Goal: Task Accomplishment & Management: Manage account settings

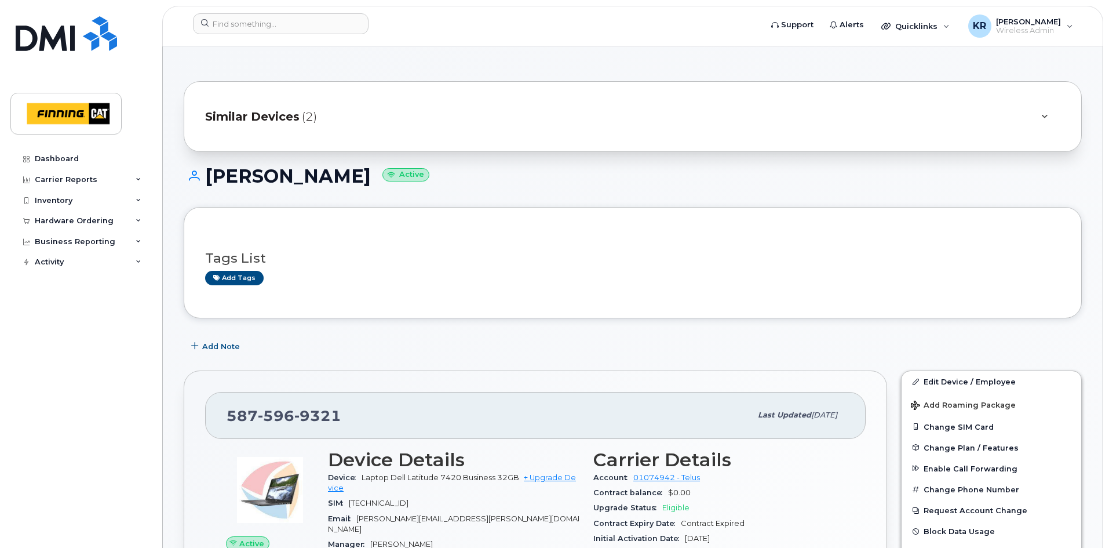
click at [282, 119] on span "Similar Devices" at bounding box center [252, 116] width 94 height 17
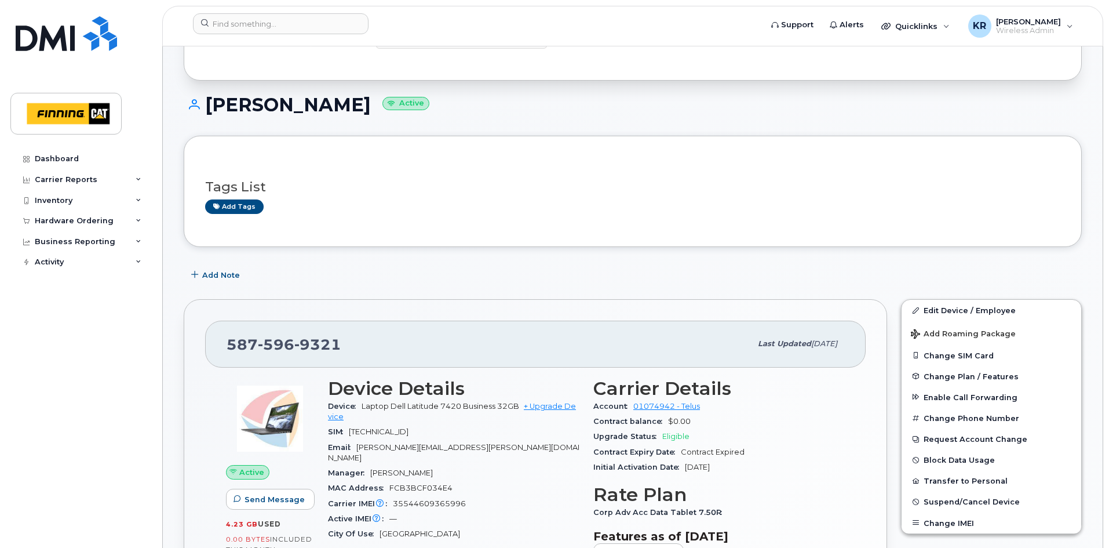
scroll to position [174, 0]
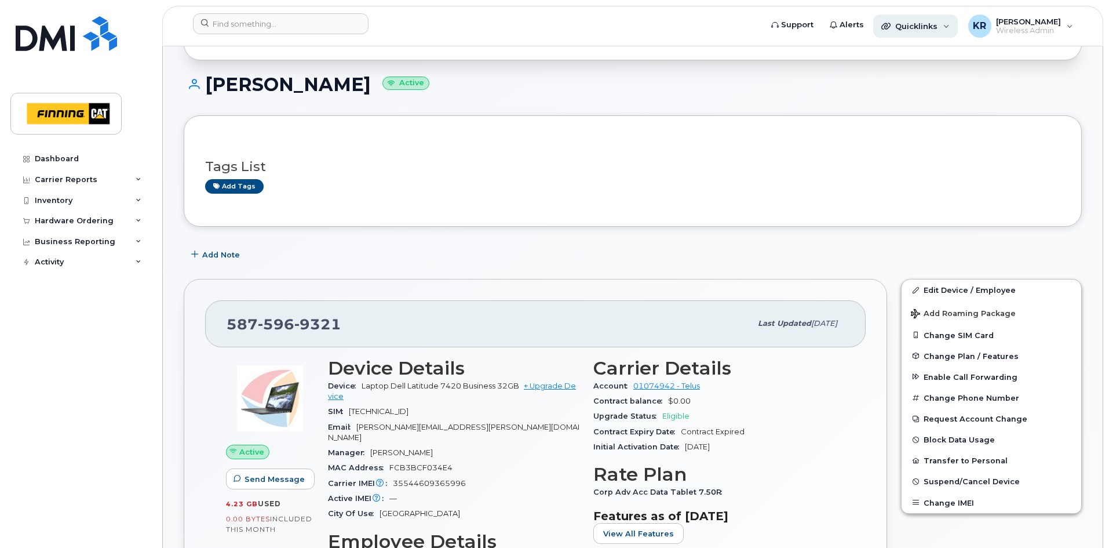
click at [917, 25] on span "Quicklinks" at bounding box center [916, 25] width 42 height 9
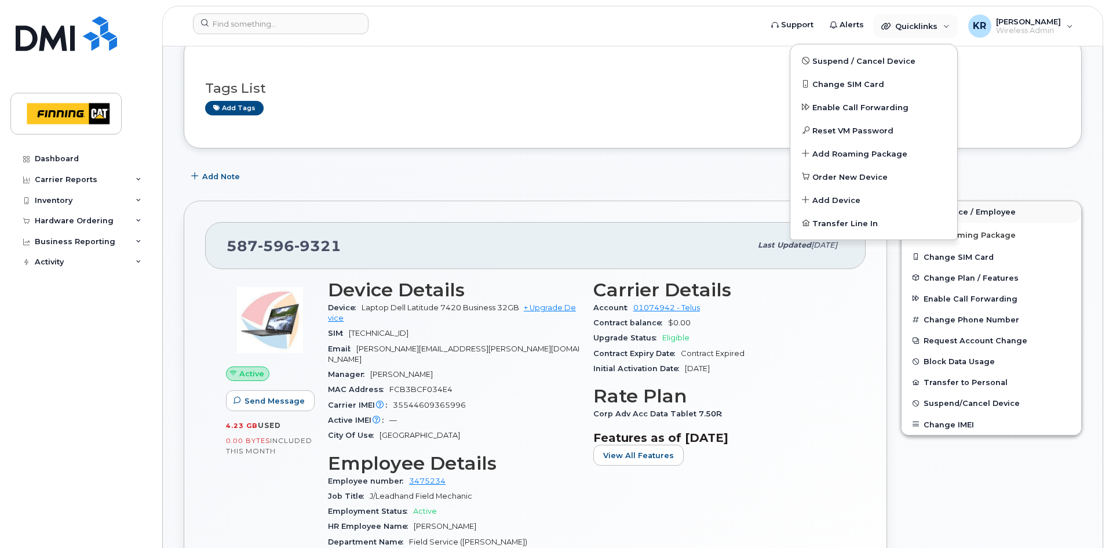
scroll to position [232, 0]
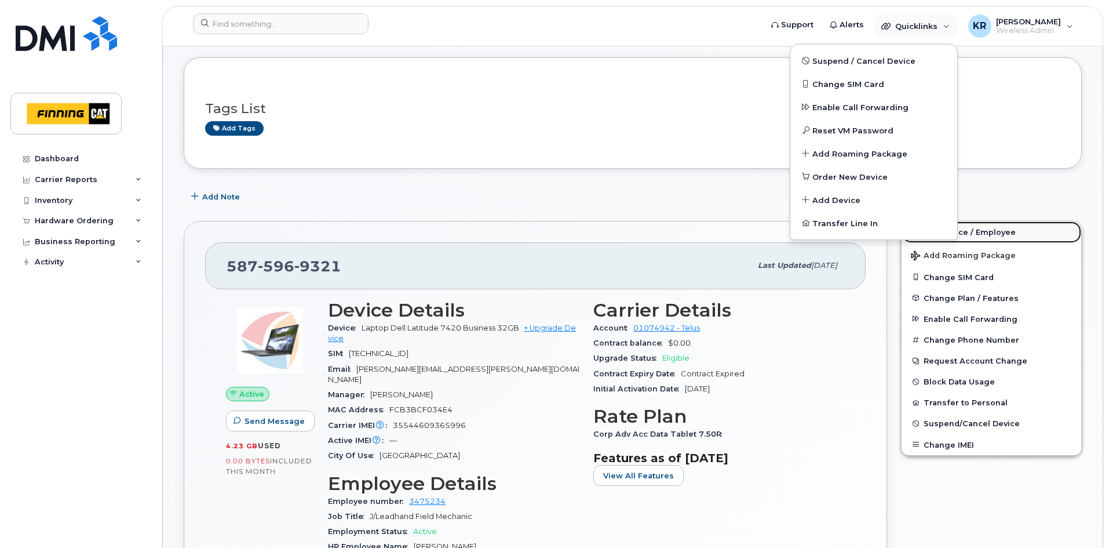
click at [1003, 234] on link "Edit Device / Employee" at bounding box center [992, 231] width 180 height 21
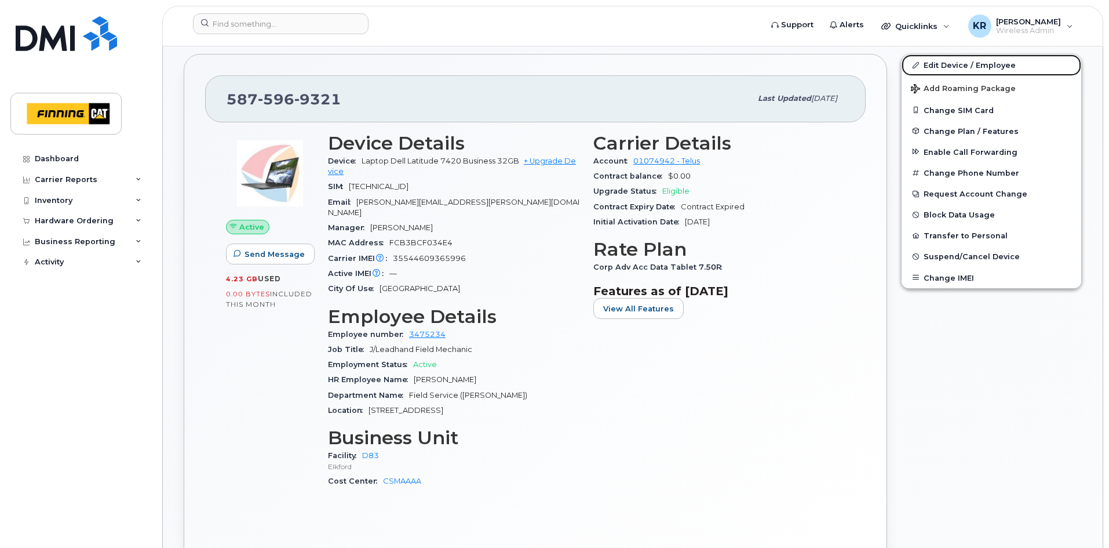
scroll to position [406, 0]
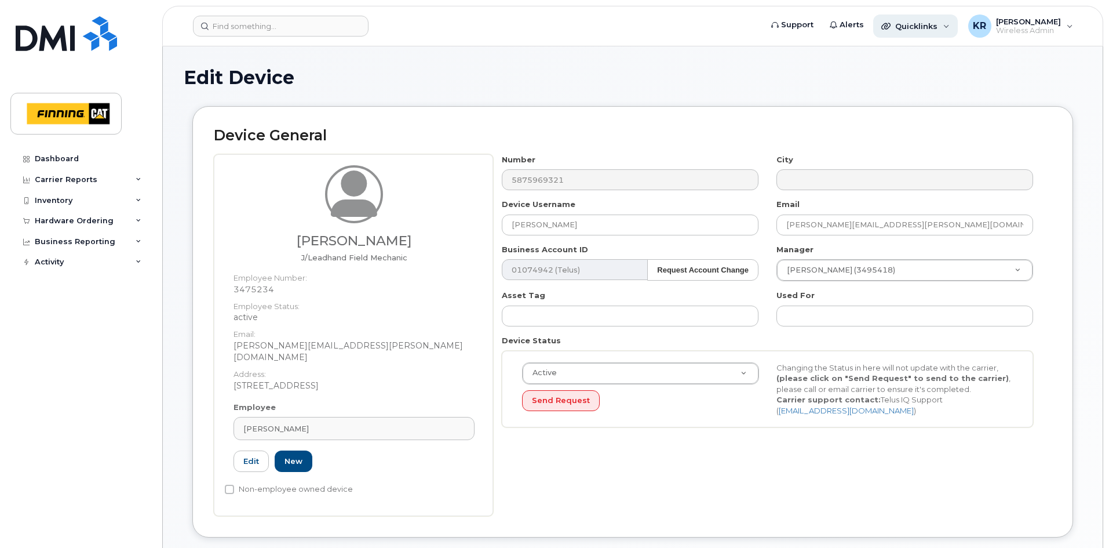
click at [924, 26] on span "Quicklinks" at bounding box center [916, 25] width 42 height 9
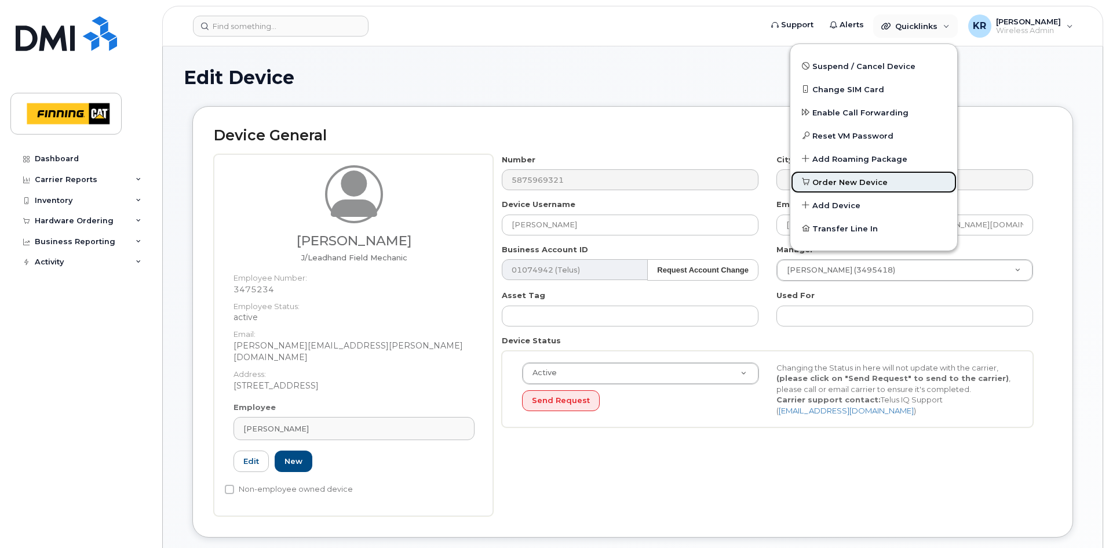
click at [858, 181] on span "Order New Device" at bounding box center [850, 183] width 75 height 12
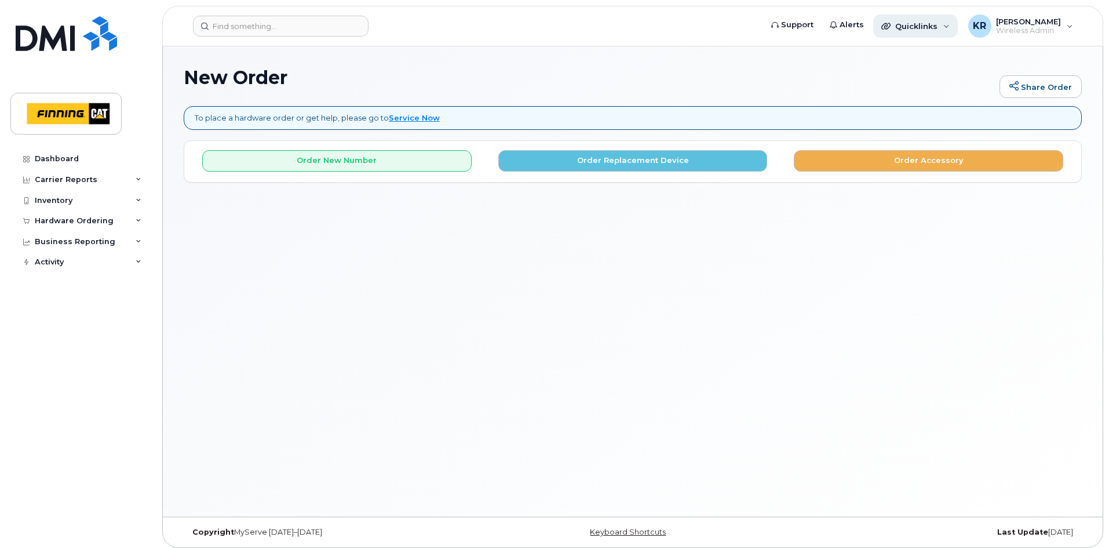
click at [927, 29] on span "Quicklinks" at bounding box center [916, 25] width 42 height 9
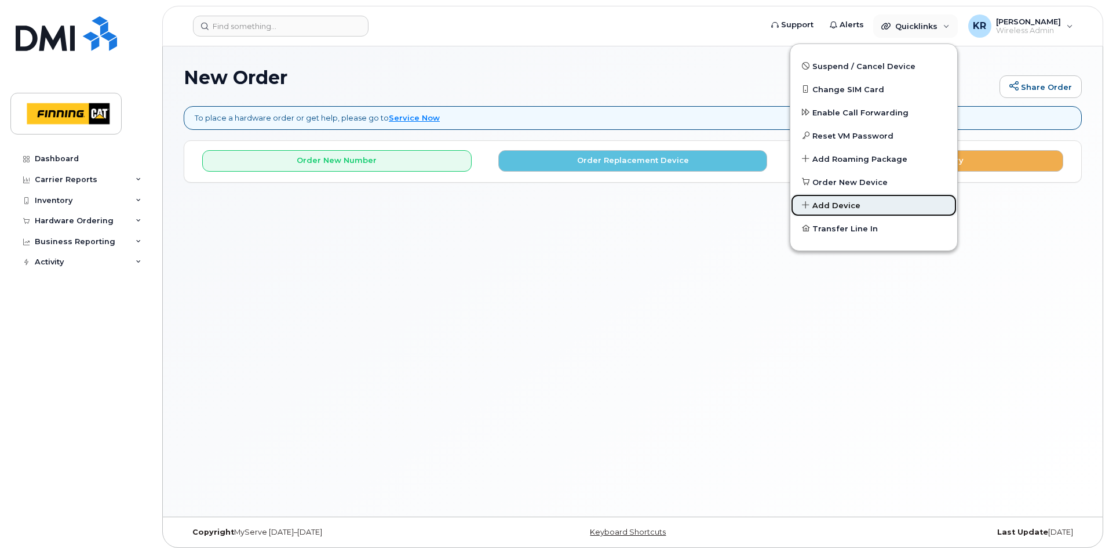
click at [854, 207] on span "Add Device" at bounding box center [837, 206] width 48 height 12
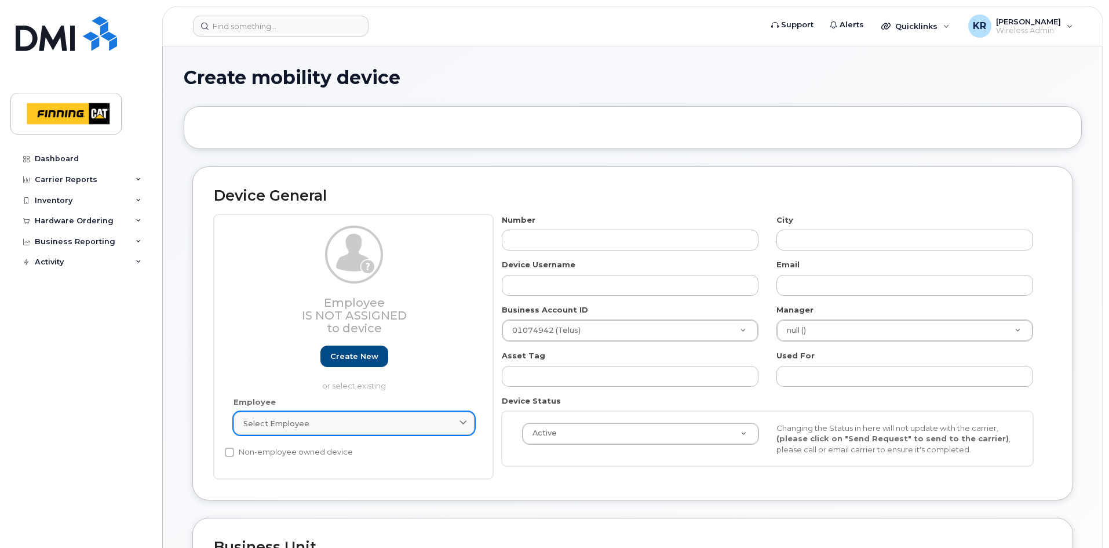
click at [271, 420] on span "Select employee" at bounding box center [276, 423] width 66 height 11
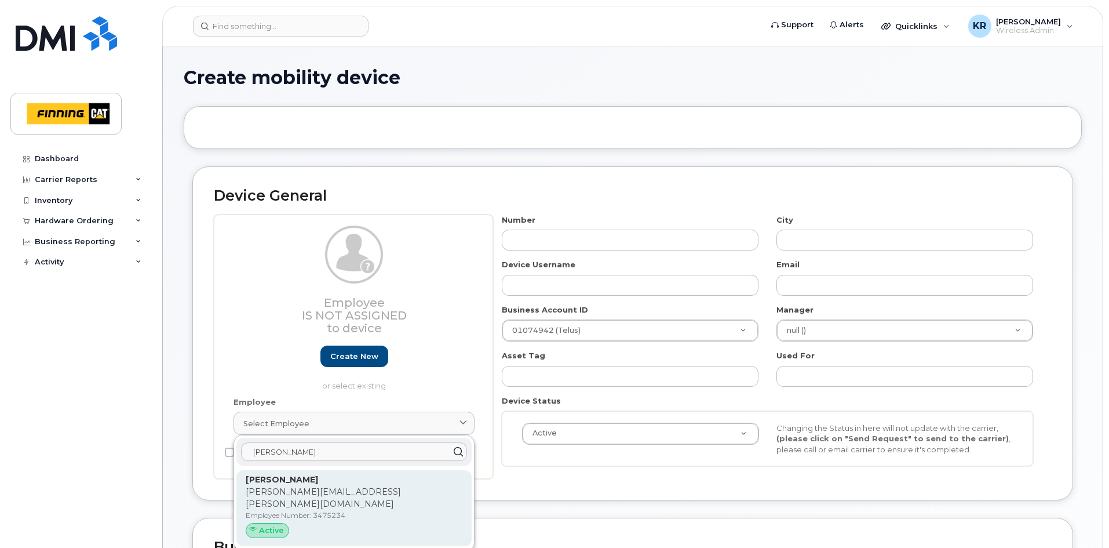
type input "dylan bea"
click at [302, 492] on p "[PERSON_NAME][EMAIL_ADDRESS][PERSON_NAME][DOMAIN_NAME]" at bounding box center [354, 498] width 217 height 24
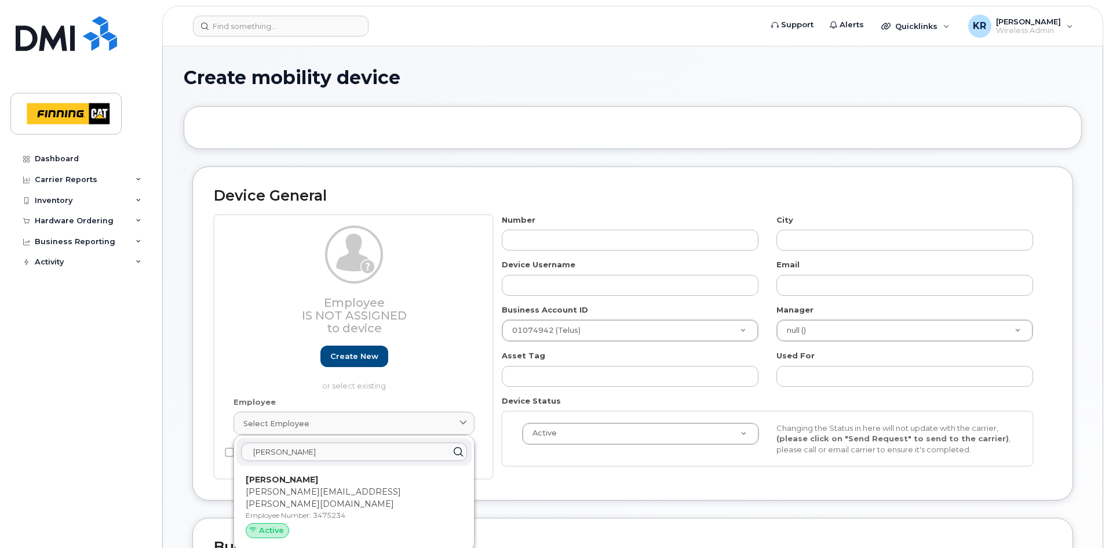
type input "3475234"
type input "[PERSON_NAME]"
type input "[PERSON_NAME][EMAIL_ADDRESS][PERSON_NAME][DOMAIN_NAME]"
type input "34130"
type input "34293"
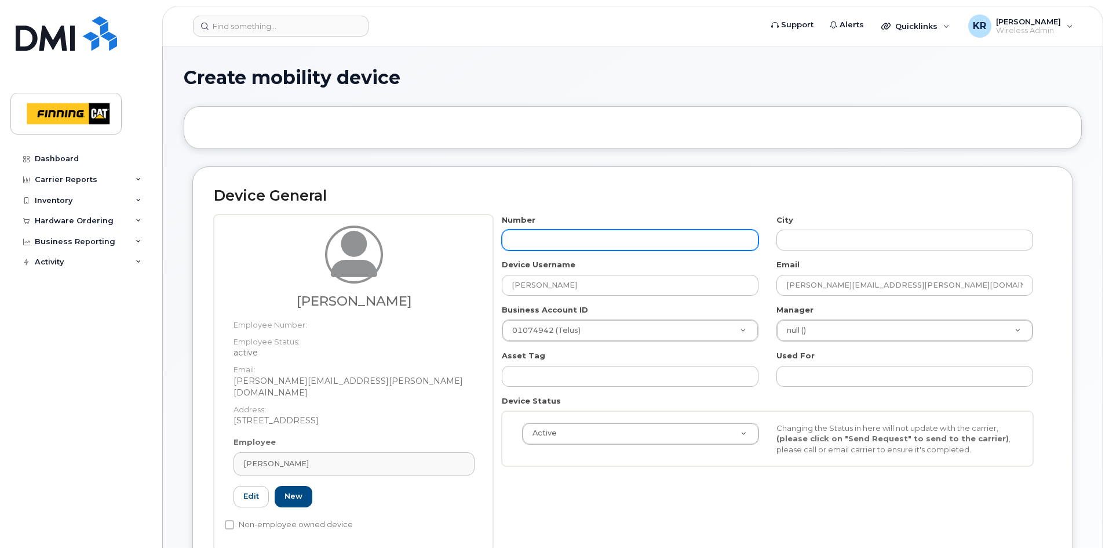
click at [570, 241] on input "text" at bounding box center [630, 240] width 257 height 21
type input "587"
type input "?"
type input "587-643-6598"
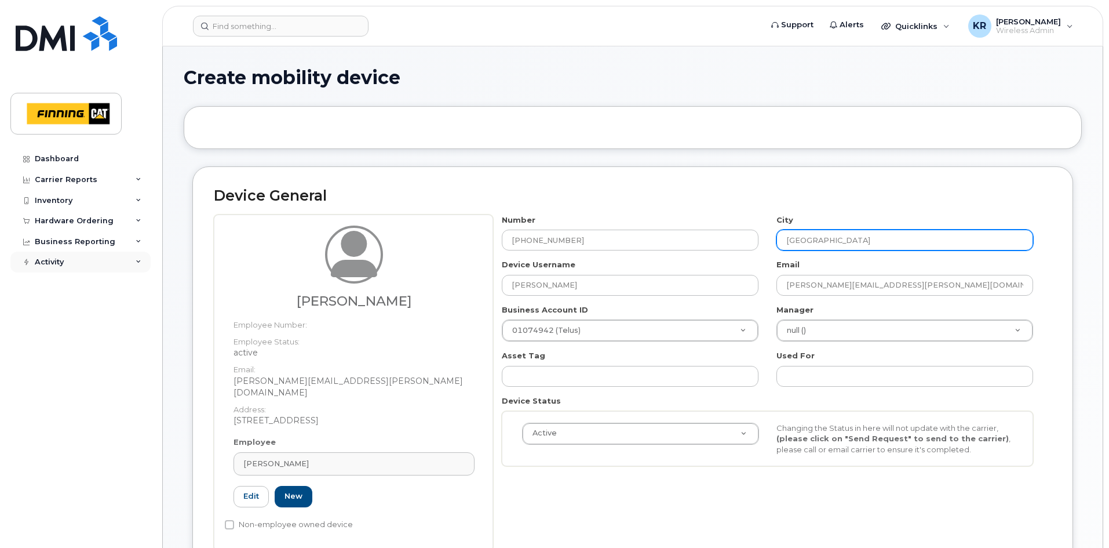
type input "[GEOGRAPHIC_DATA]"
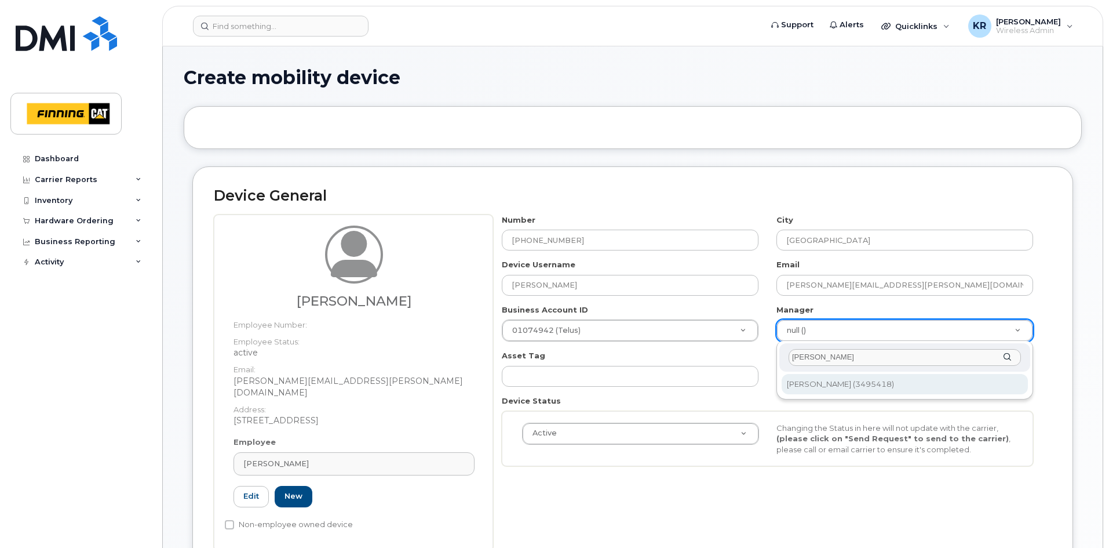
type input "freddy"
type input "762566"
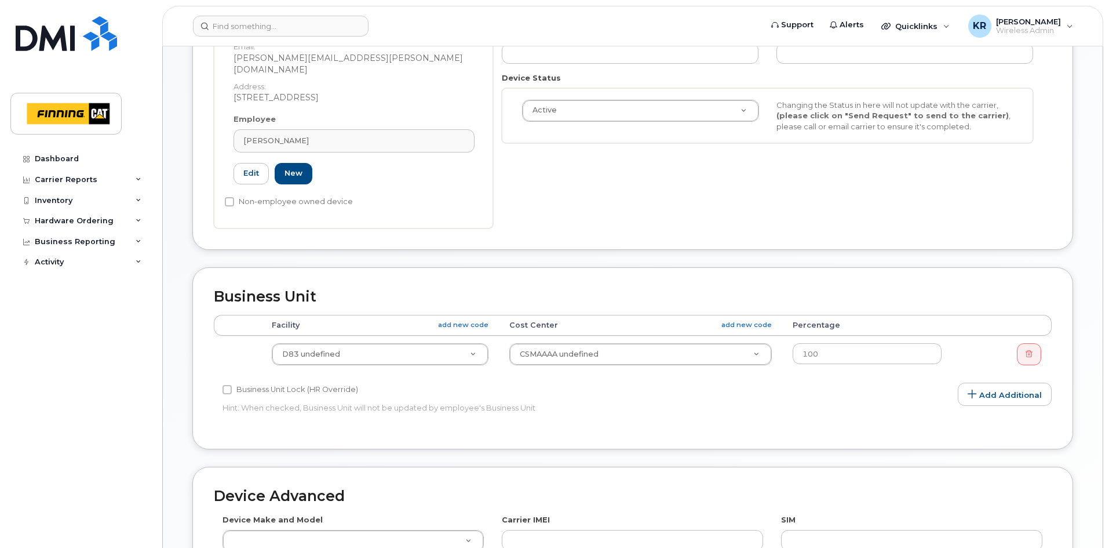
scroll to position [348, 0]
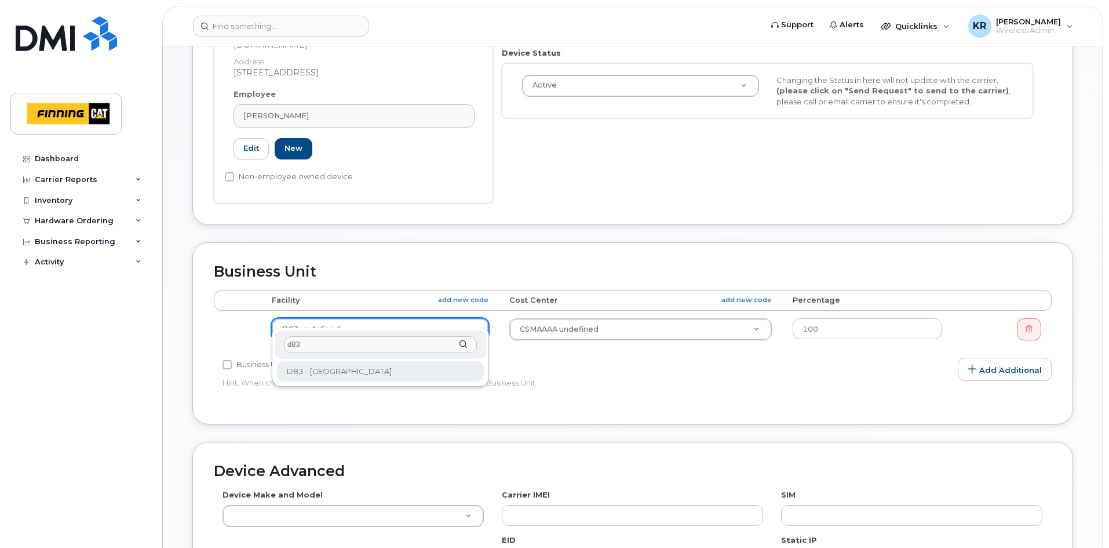
type input "d83"
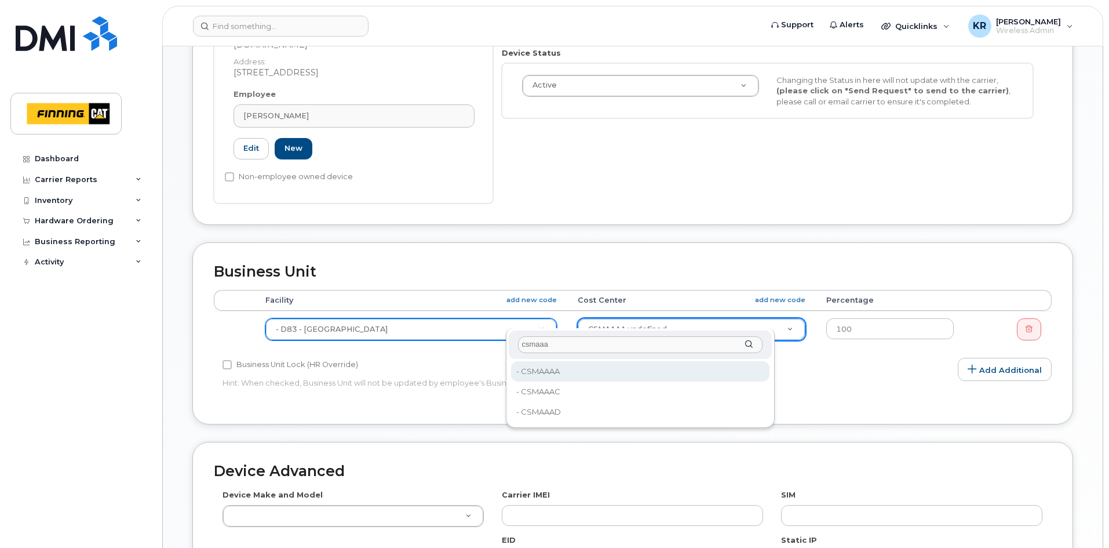
type input "csmaaa"
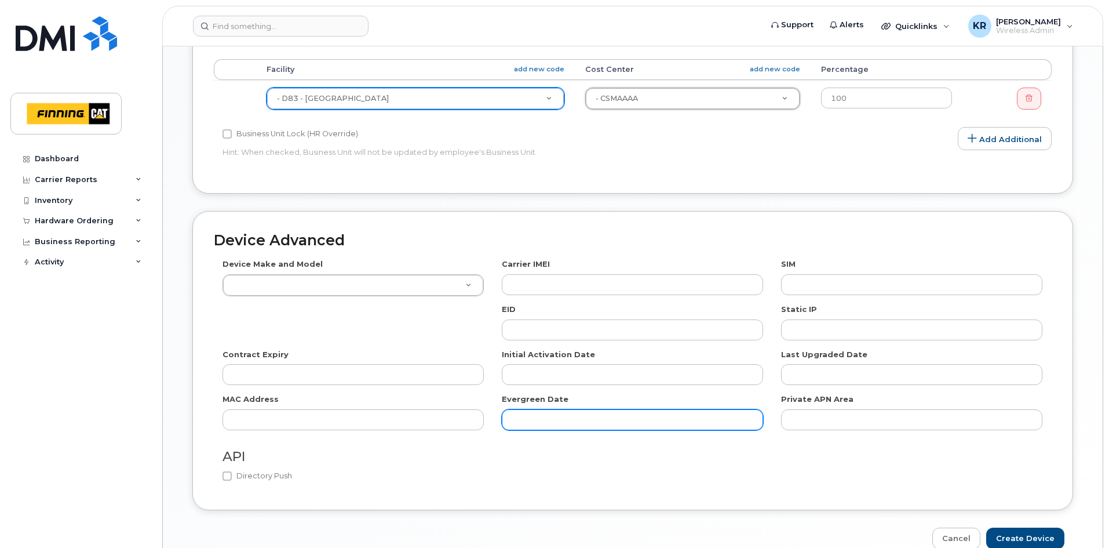
scroll to position [580, 0]
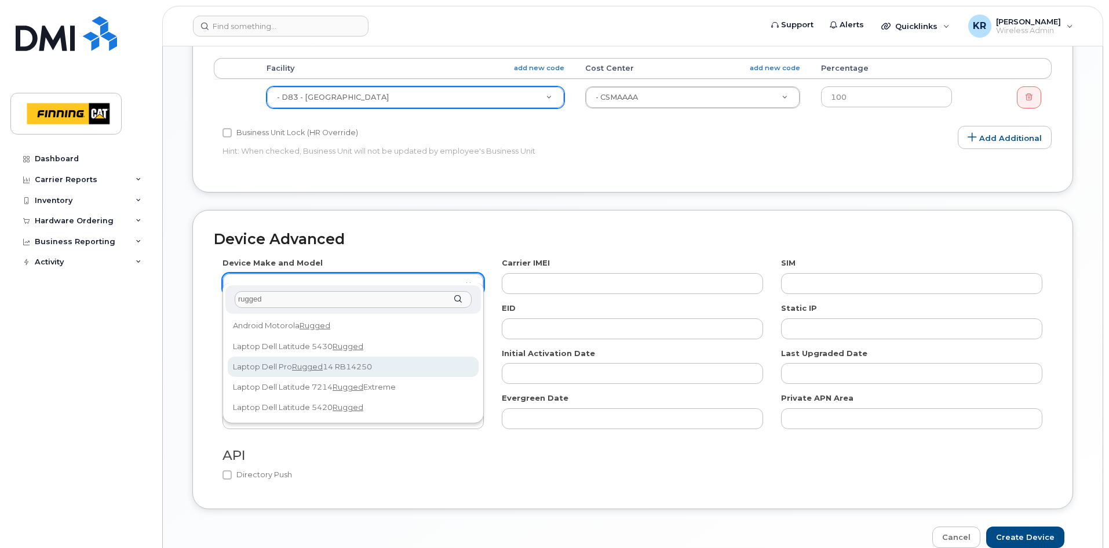
type input "rugged"
select select "2895"
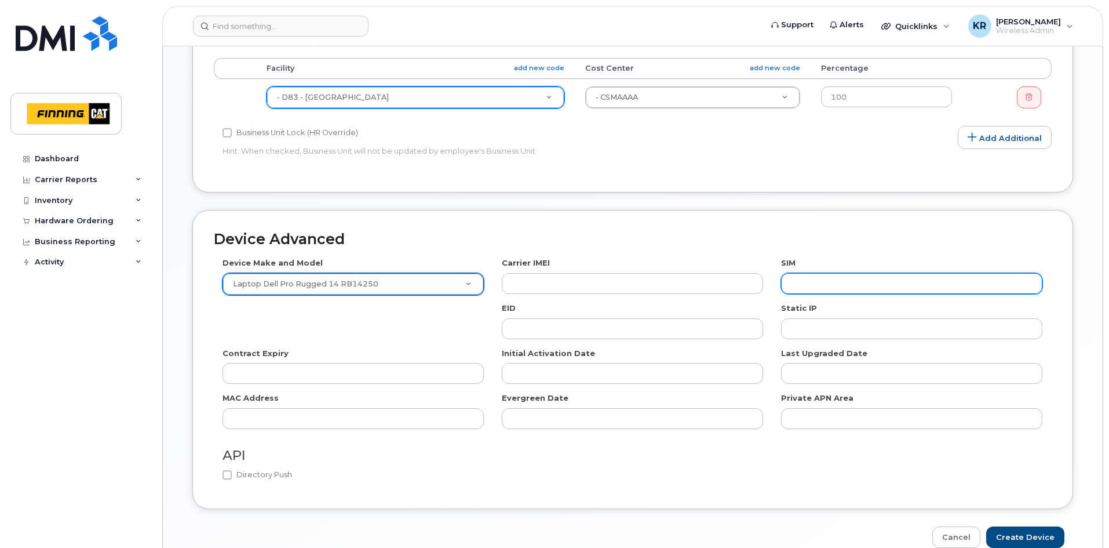
click at [817, 273] on input "text" at bounding box center [911, 283] width 261 height 21
type input "8912230102357626633"
drag, startPoint x: 792, startPoint y: 279, endPoint x: 933, endPoint y: 276, distance: 141.4
click at [933, 277] on input "8912230102357626633" at bounding box center [911, 283] width 261 height 21
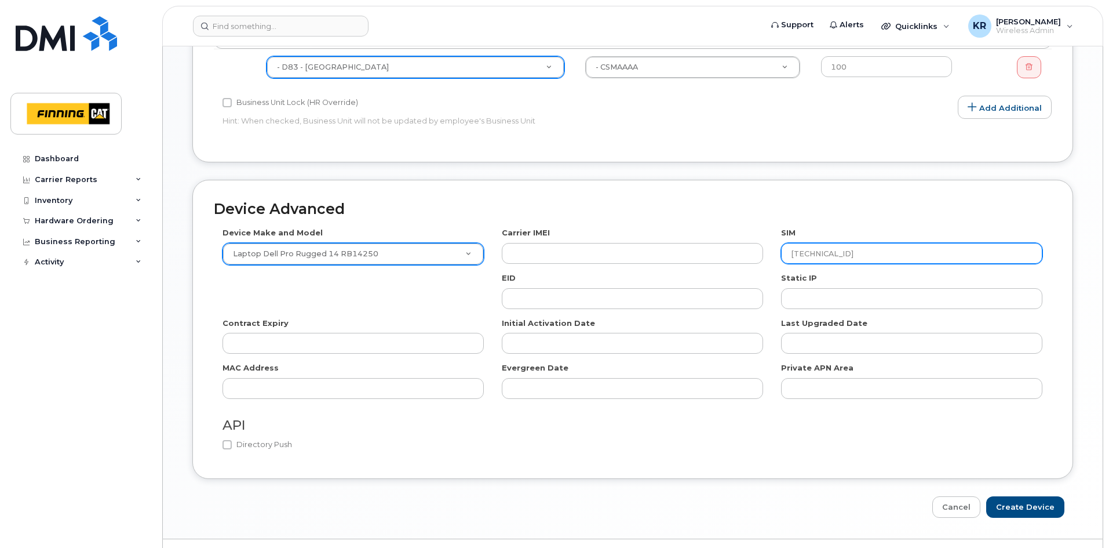
scroll to position [626, 0]
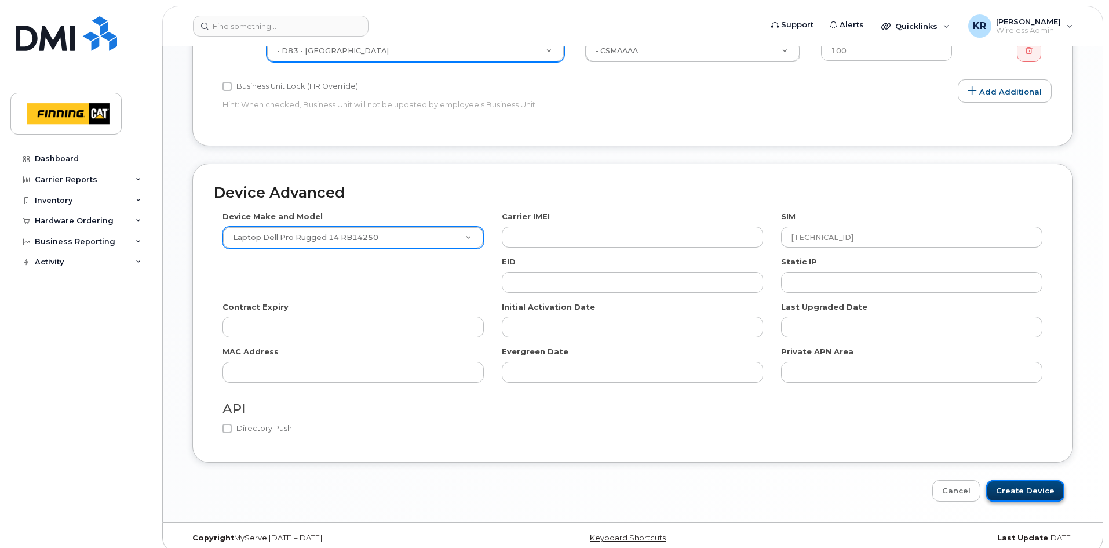
click at [1018, 480] on input "Create Device" at bounding box center [1025, 490] width 78 height 21
type input "Saving..."
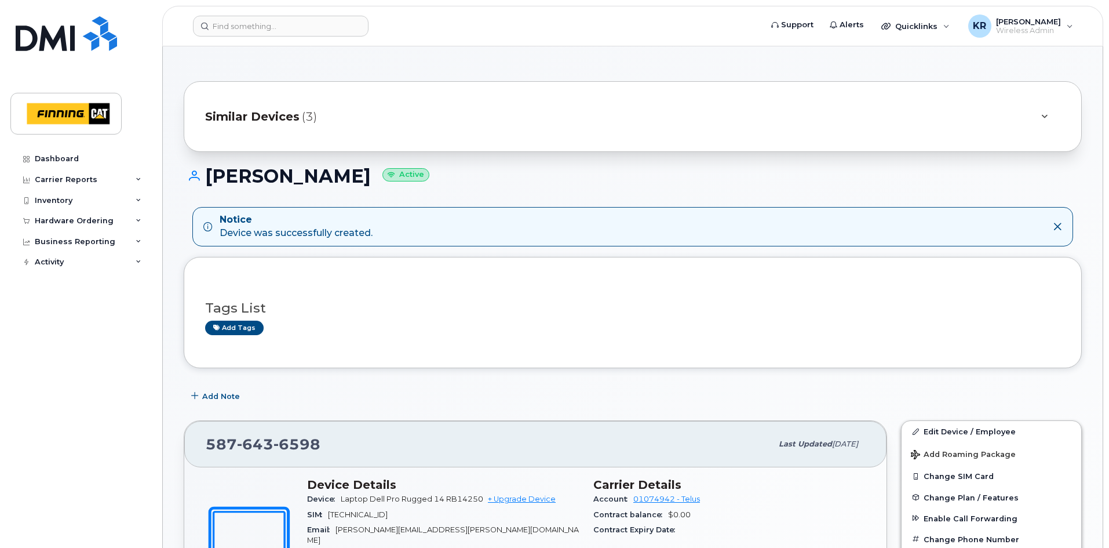
click at [268, 116] on span "Similar Devices" at bounding box center [252, 116] width 94 height 17
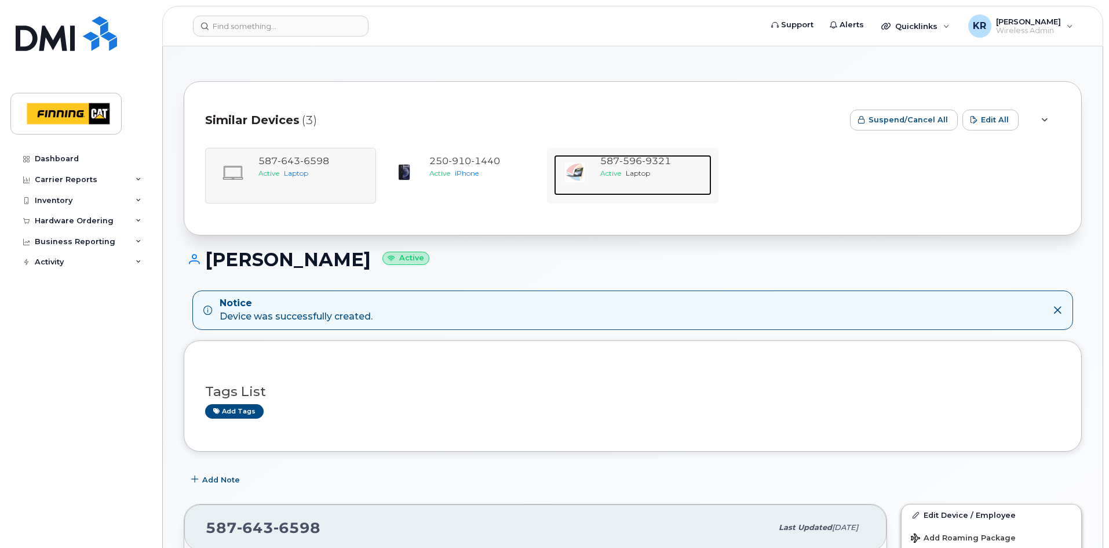
click at [620, 156] on span "596" at bounding box center [631, 160] width 23 height 11
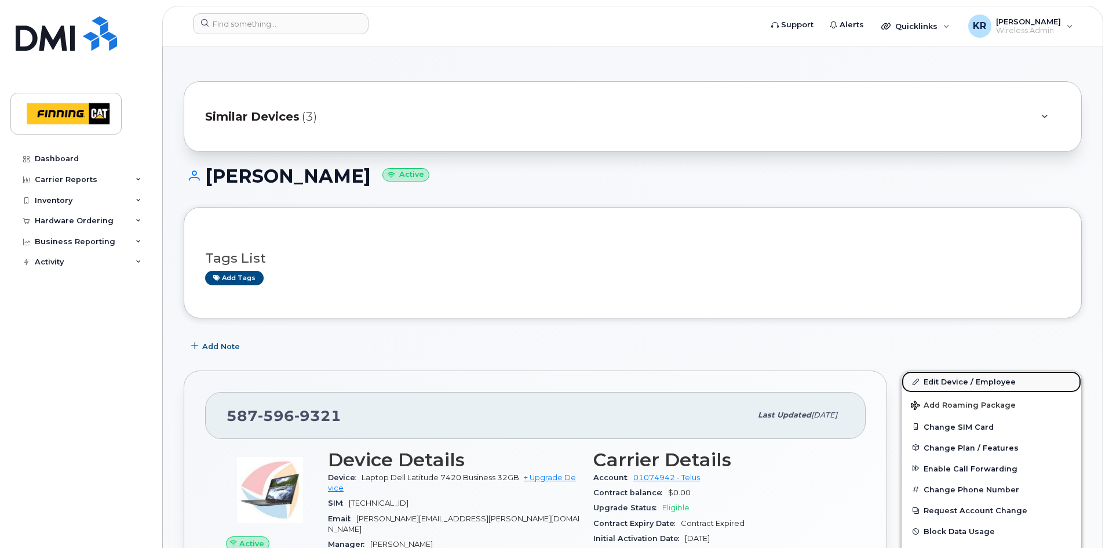
click at [938, 380] on link "Edit Device / Employee" at bounding box center [992, 381] width 180 height 21
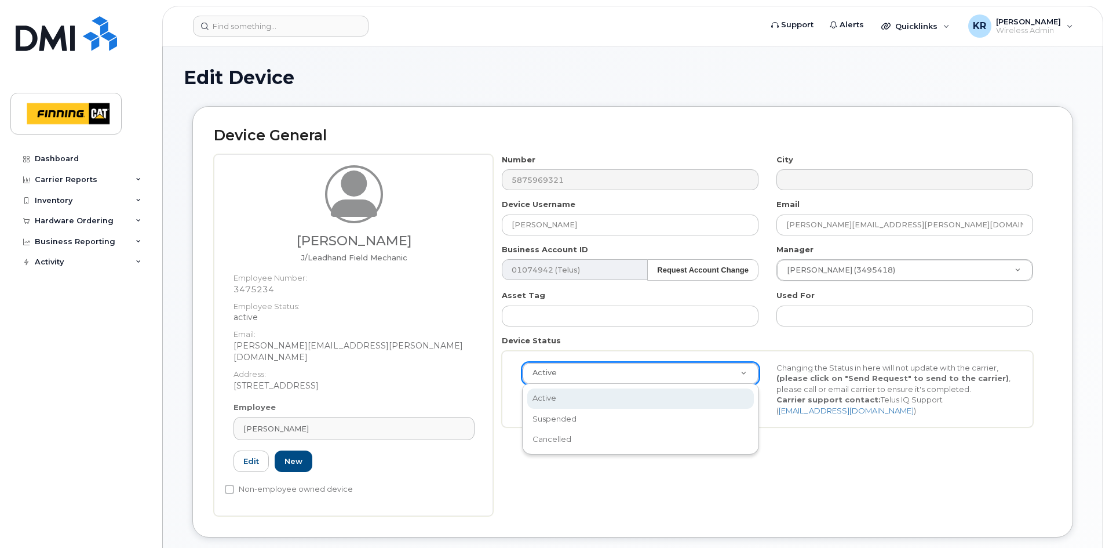
drag, startPoint x: 580, startPoint y: 374, endPoint x: 580, endPoint y: 388, distance: 13.3
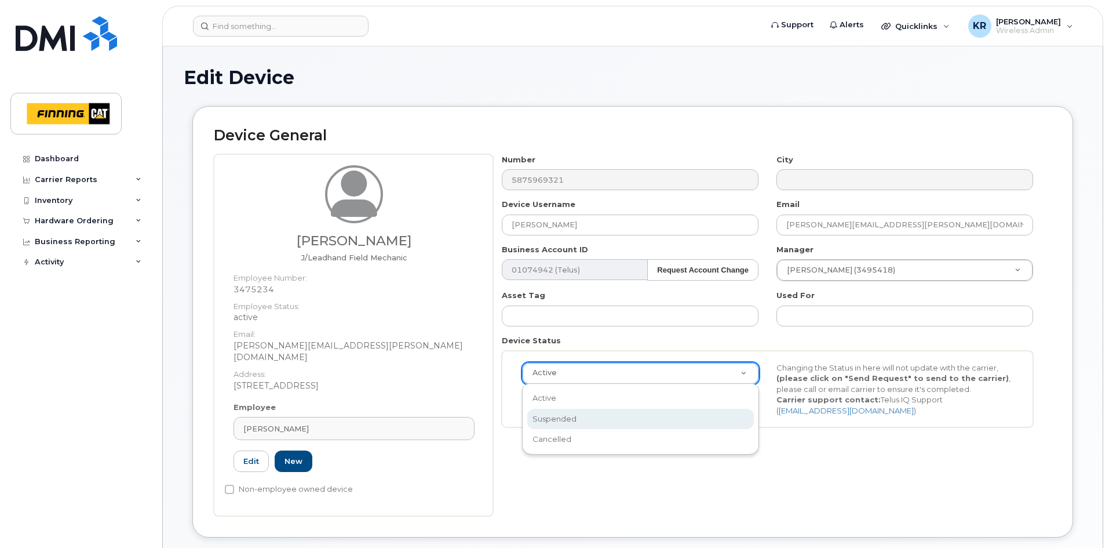
select select "suspended"
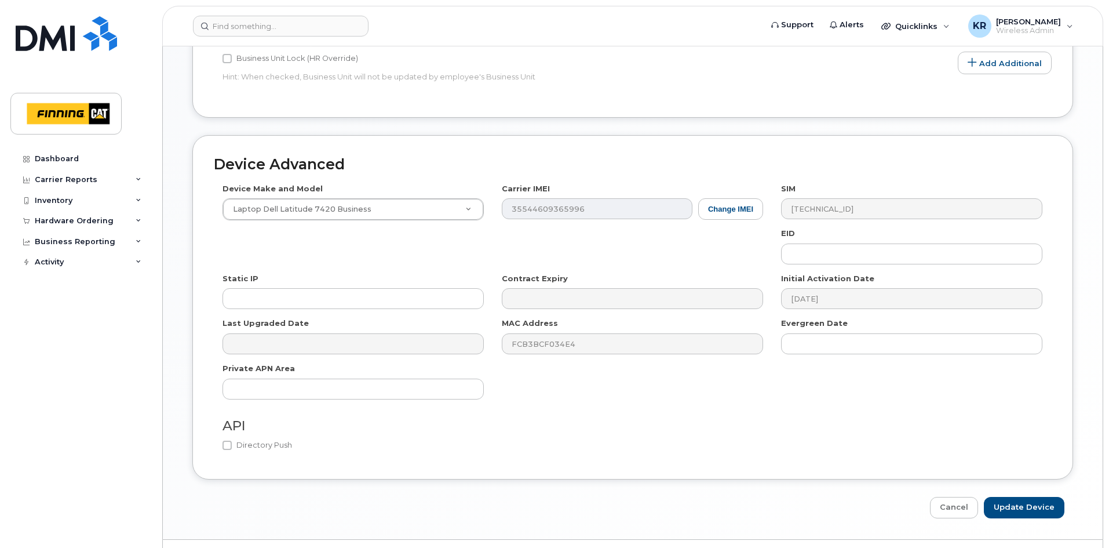
scroll to position [636, 0]
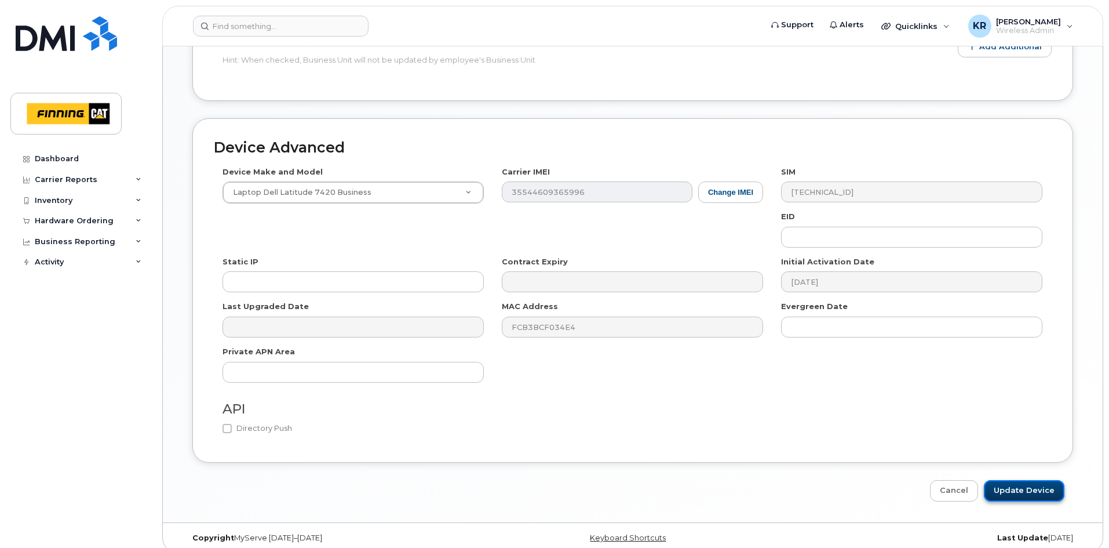
click at [1036, 480] on input "Update Device" at bounding box center [1024, 490] width 81 height 21
type input "Saving..."
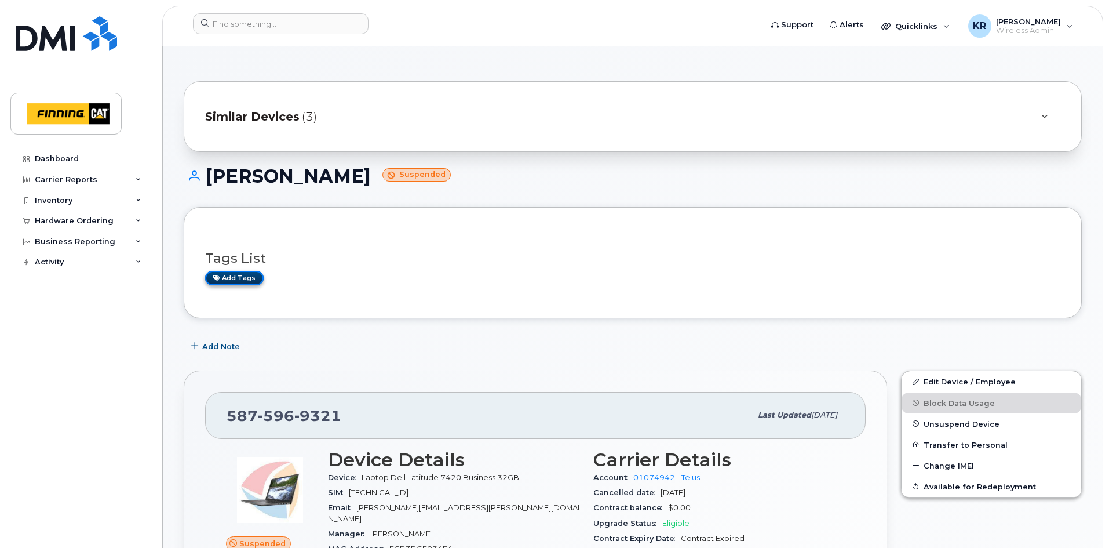
click at [235, 278] on link "Add tags" at bounding box center [234, 278] width 59 height 14
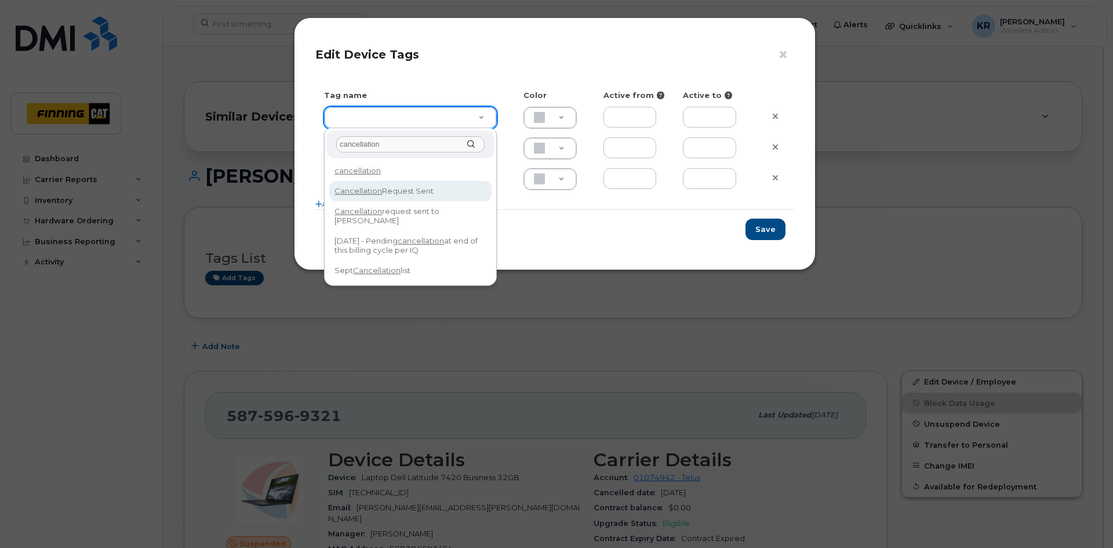
type input "cancellation"
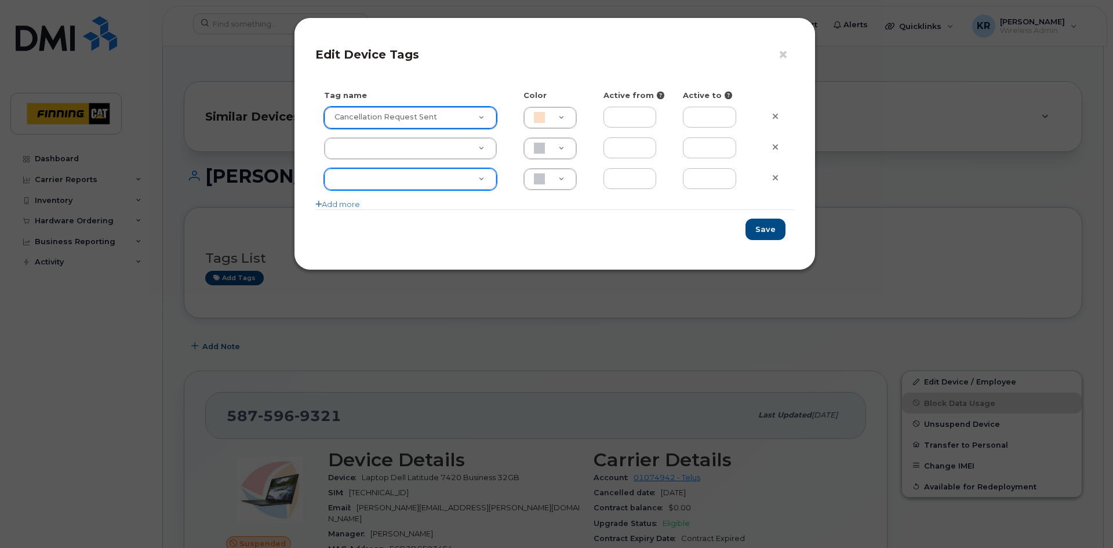
type input "Cancellation Request Sent"
type input "FDDCC5"
click at [765, 231] on button "Save" at bounding box center [765, 229] width 40 height 21
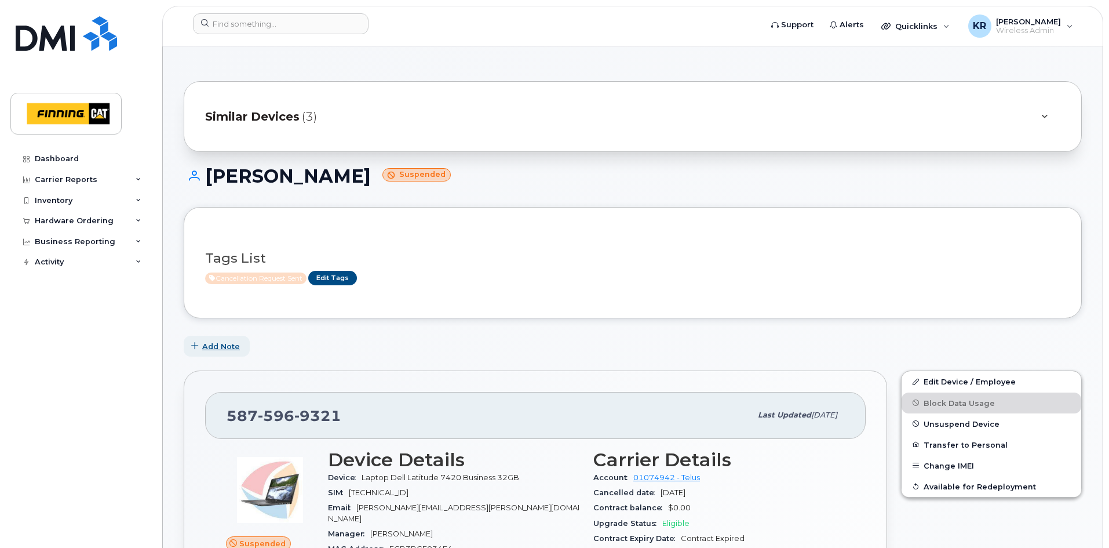
click at [212, 345] on span "Add Note" at bounding box center [221, 346] width 38 height 11
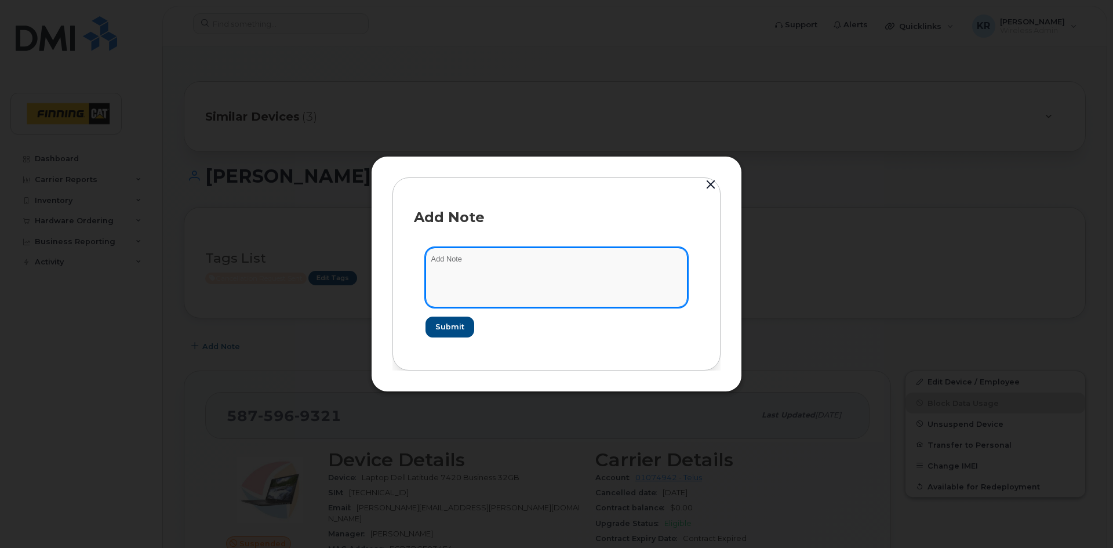
click at [463, 269] on textarea at bounding box center [556, 276] width 262 height 59
click at [664, 262] on textarea "had a new SIM with laptop refresh. Cancellation request sent Septemer 26/25" at bounding box center [556, 276] width 262 height 59
click at [660, 260] on textarea "had a new SIM with laptop refresh. Cancellation request sent Septemer 26/25" at bounding box center [556, 276] width 262 height 59
type textarea "had a new SIM with laptop refresh. Cancellation request sent September 26/25"
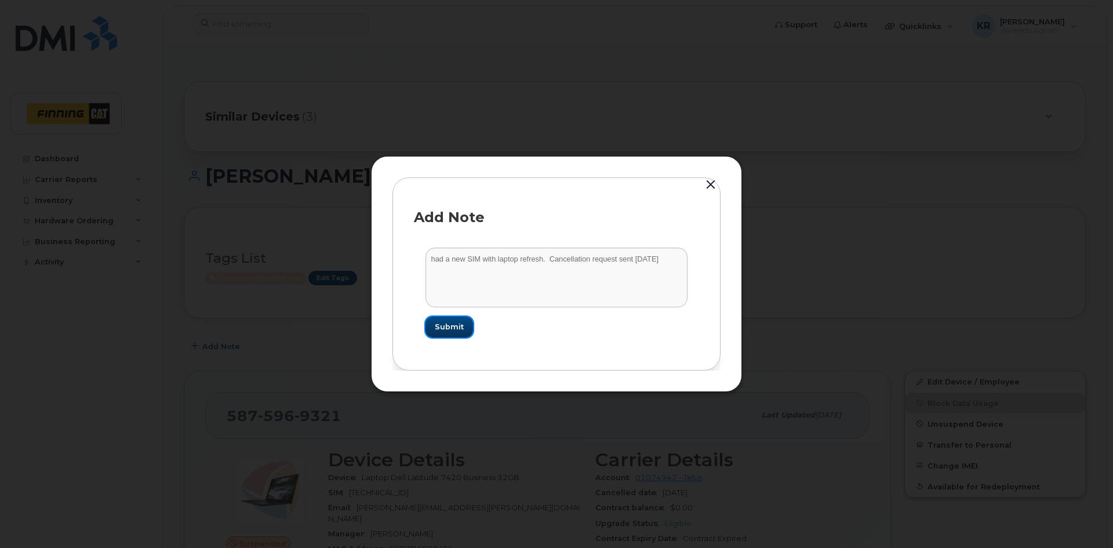
click at [443, 328] on span "Submit" at bounding box center [449, 326] width 29 height 11
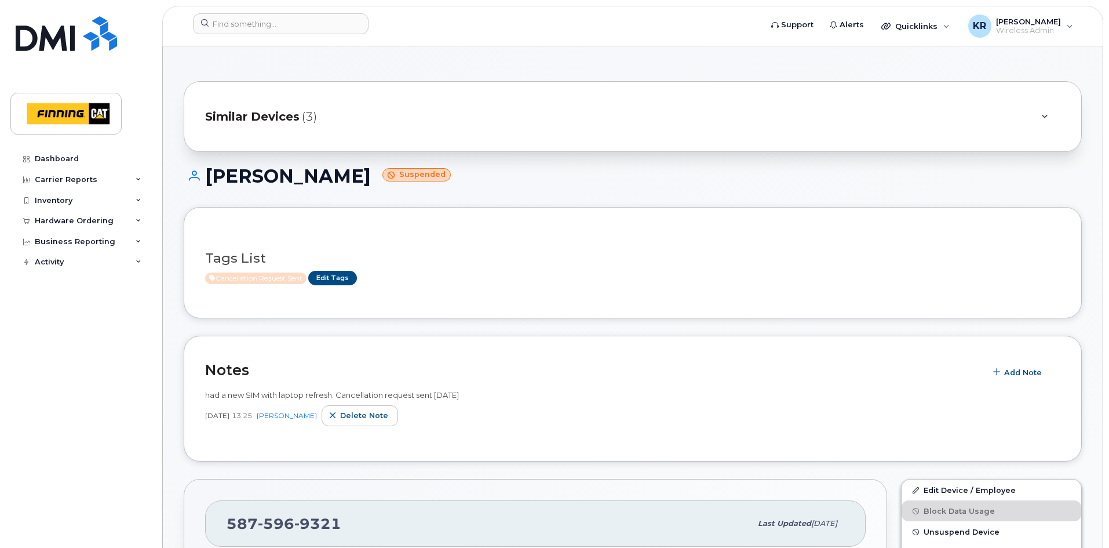
click at [259, 112] on span "Similar Devices" at bounding box center [252, 116] width 94 height 17
